Goal: Information Seeking & Learning: Find specific fact

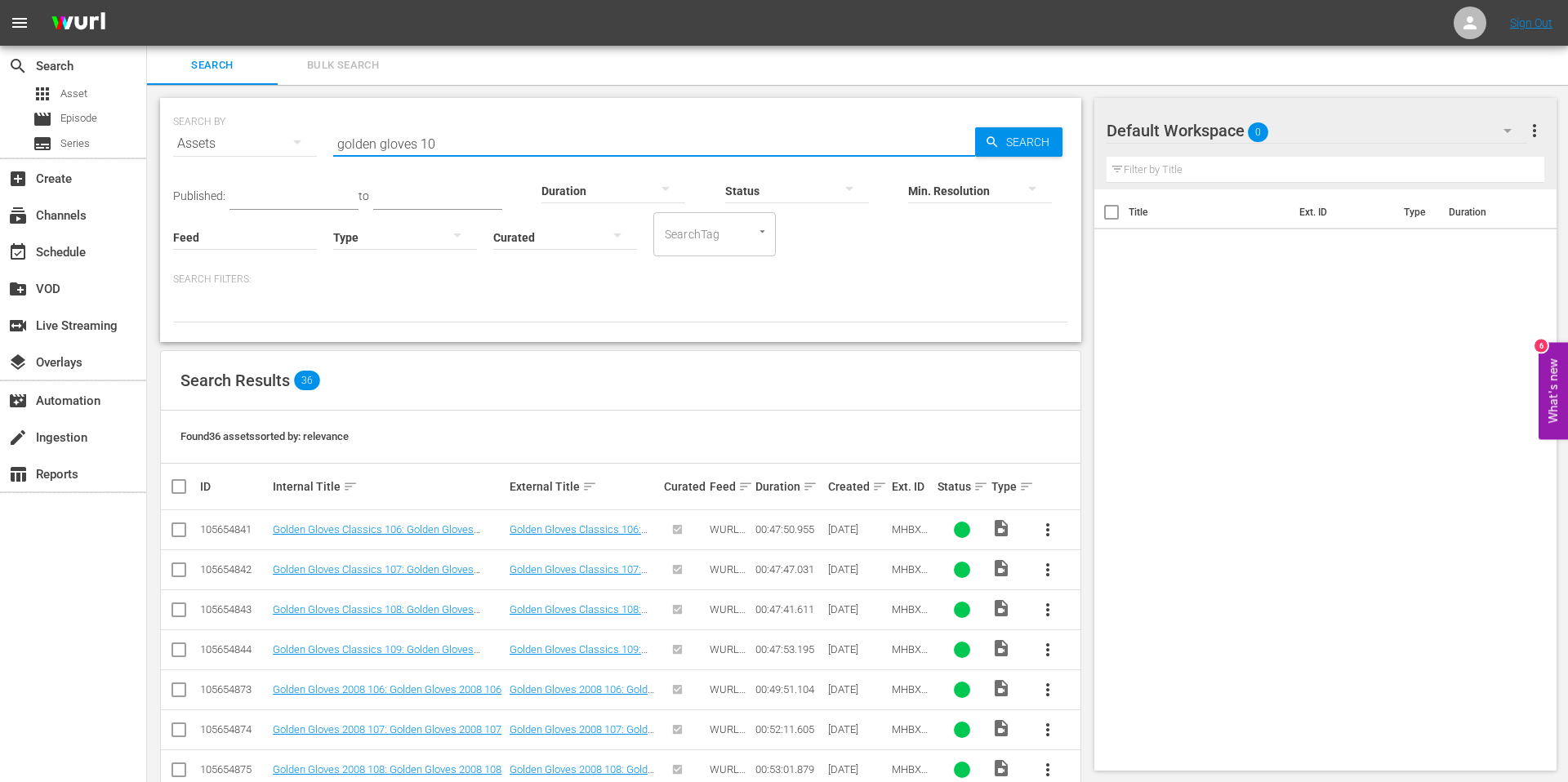
click at [600, 138] on input "golden gloves 10" at bounding box center [655, 144] width 642 height 39
type input "golden gloves [PERSON_NAME]"
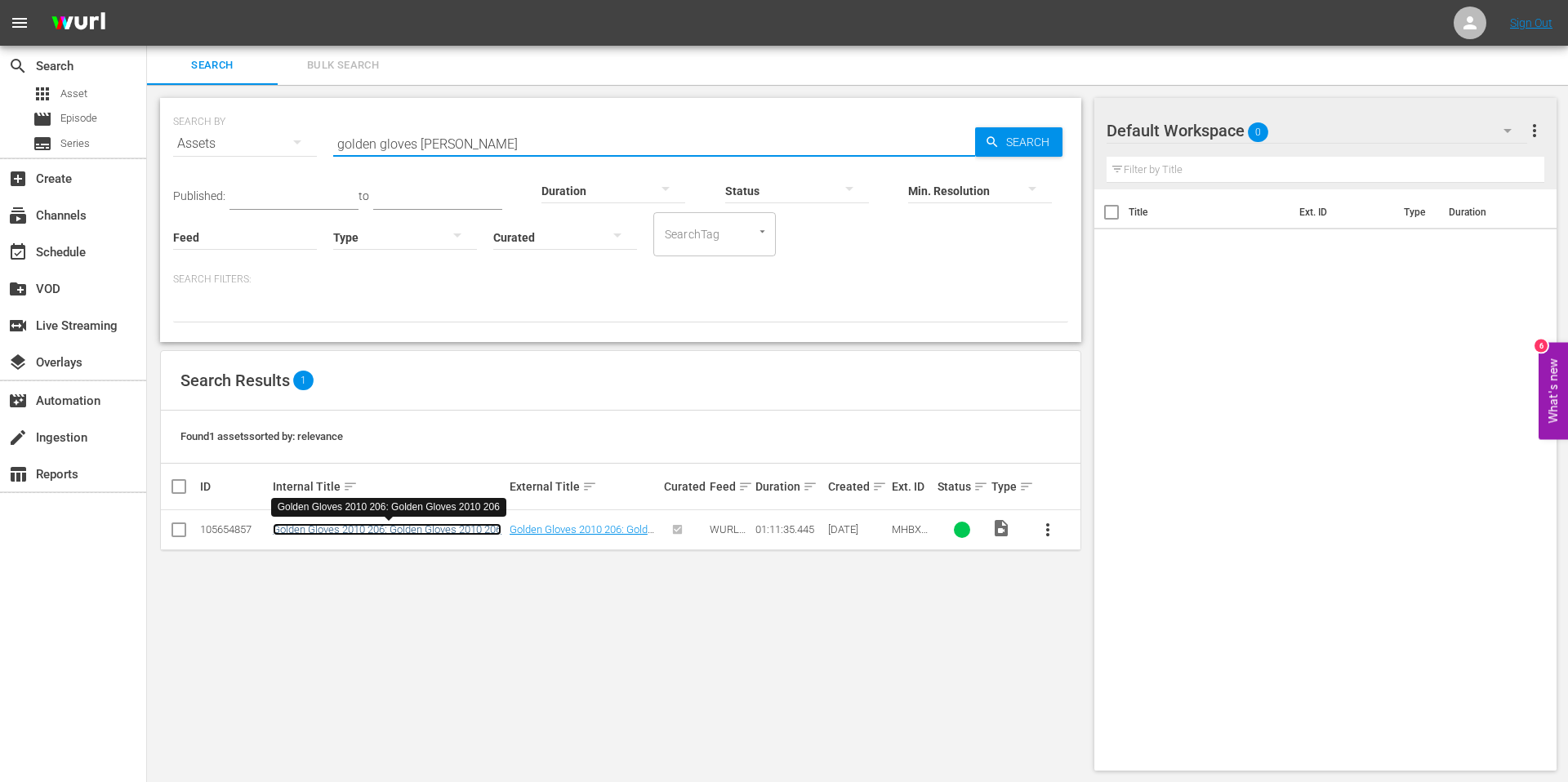
click at [406, 533] on link "Golden Gloves 2010 206: Golden Gloves 2010 206" at bounding box center [387, 530] width 228 height 12
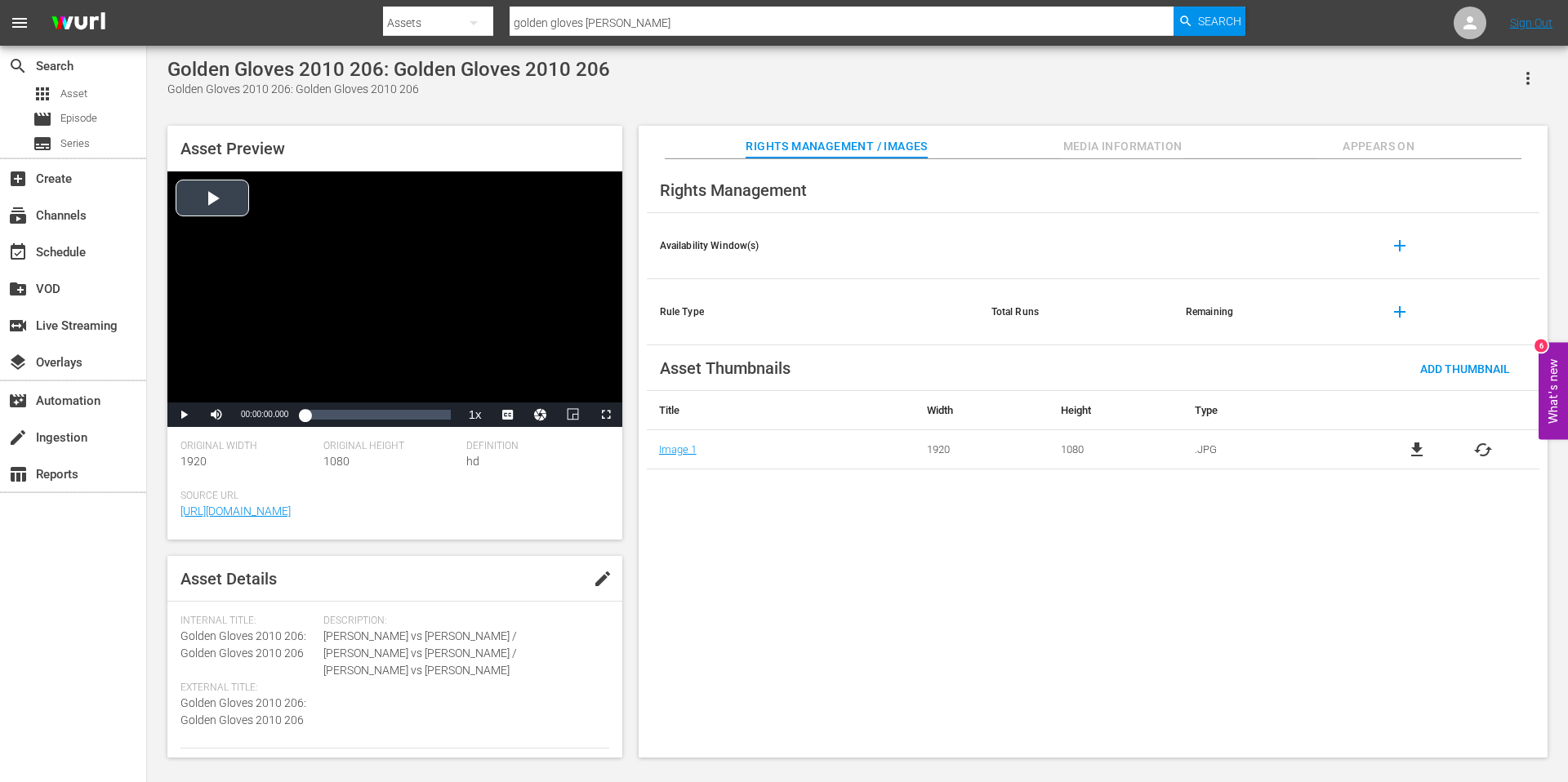
click at [213, 196] on div "Video Player" at bounding box center [395, 286] width 455 height 231
click at [322, 404] on div "Loaded : 0.84% 00:08:26.765 00:00:01.668" at bounding box center [376, 414] width 161 height 24
click at [306, 416] on div "00:00:48.263" at bounding box center [306, 415] width 1 height 16
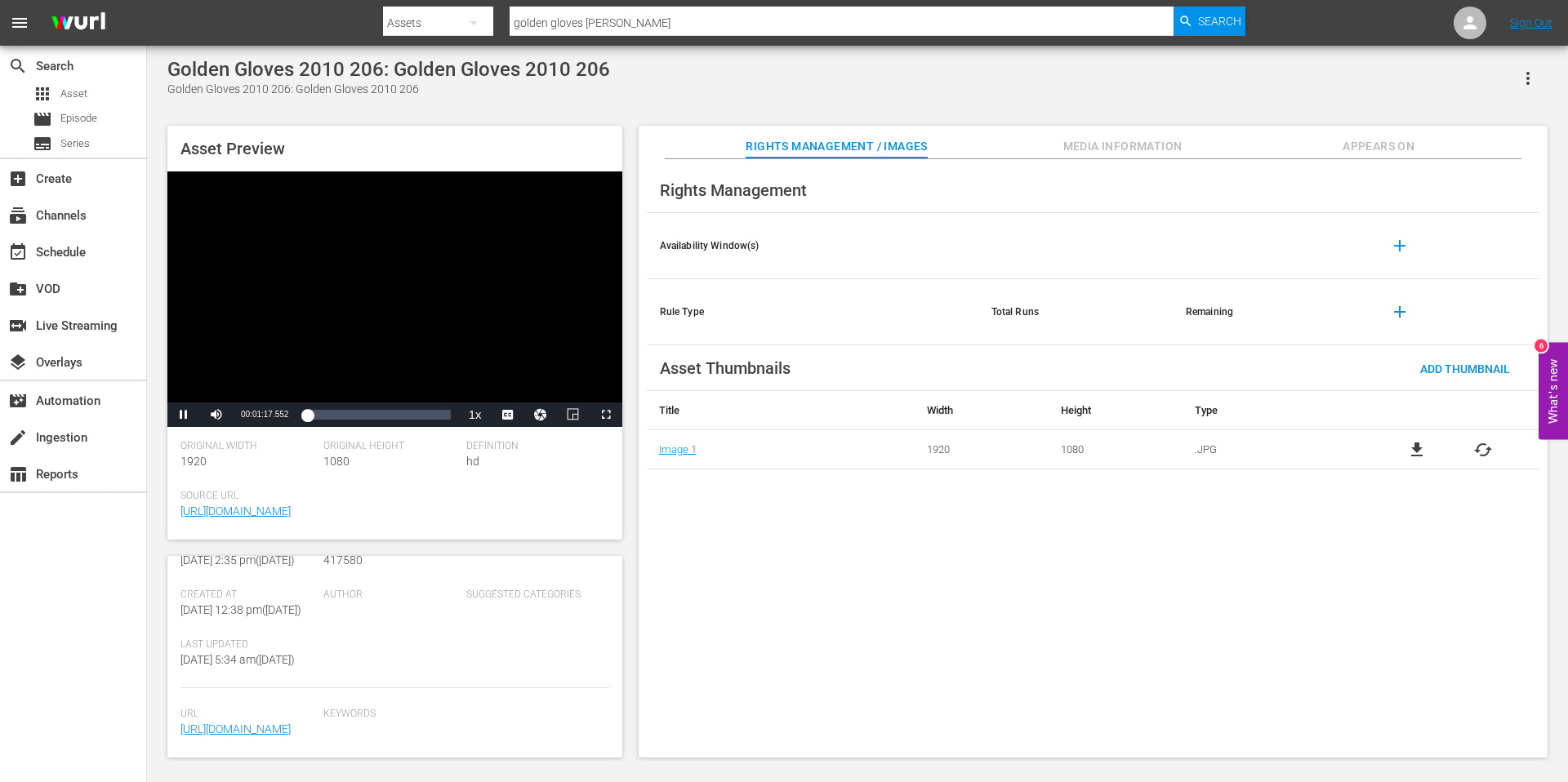
click at [1126, 150] on span "Media Information" at bounding box center [1122, 146] width 122 height 21
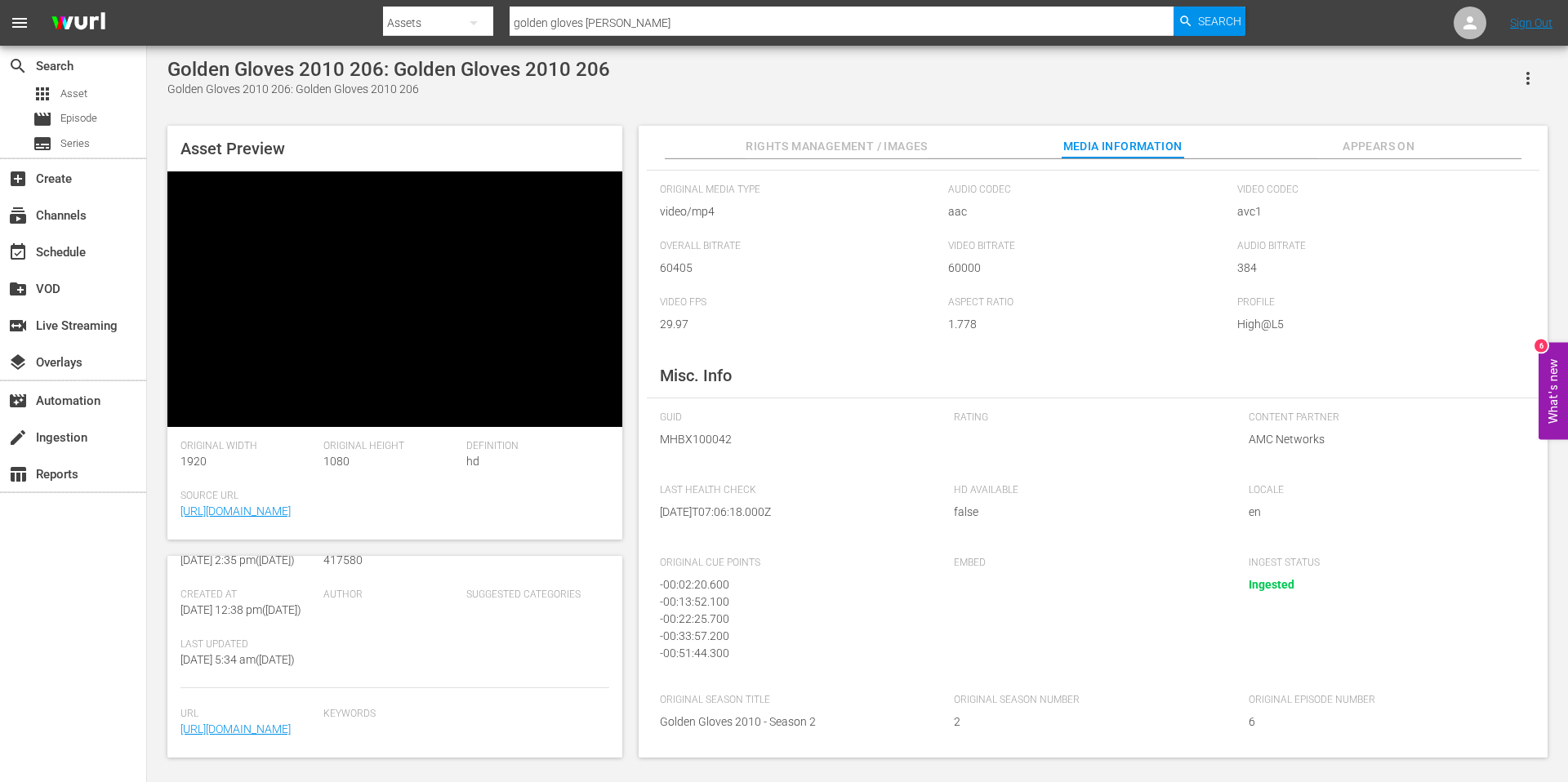
scroll to position [399, 0]
click at [242, 722] on link "[URL][DOMAIN_NAME]" at bounding box center [235, 728] width 111 height 13
